Goal: Find specific page/section: Find specific page/section

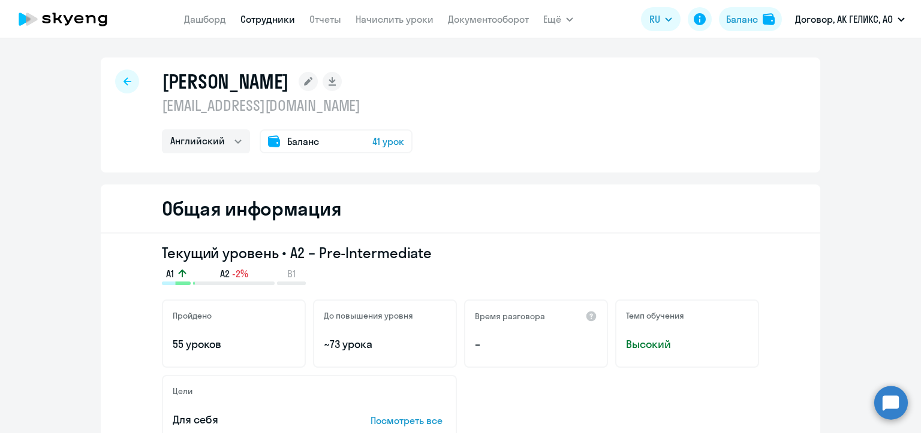
select select "english"
click at [128, 80] on div at bounding box center [127, 82] width 24 height 24
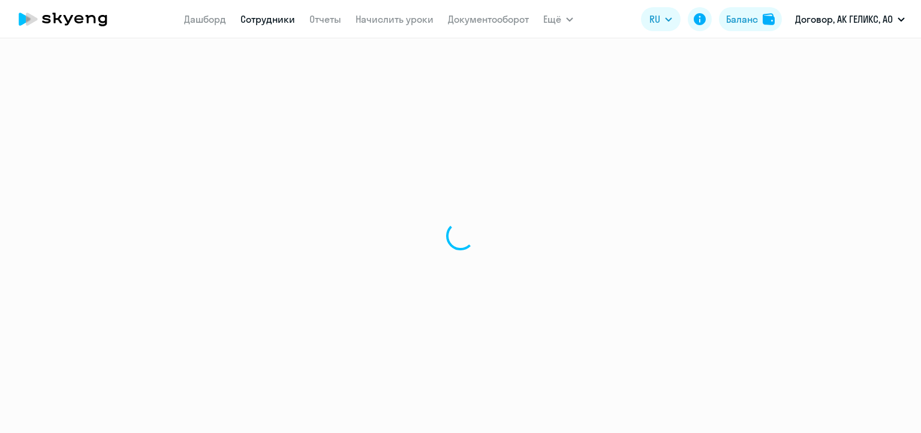
select select "30"
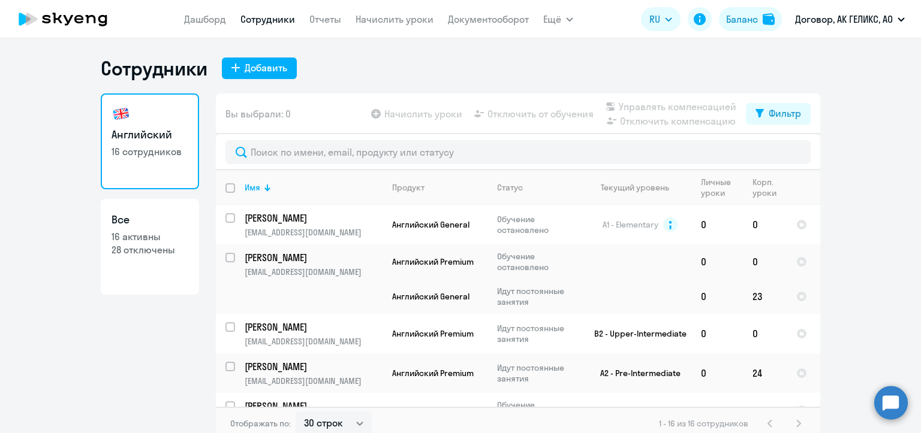
click at [254, 18] on link "Сотрудники" at bounding box center [267, 19] width 55 height 12
